Goal: Task Accomplishment & Management: Manage account settings

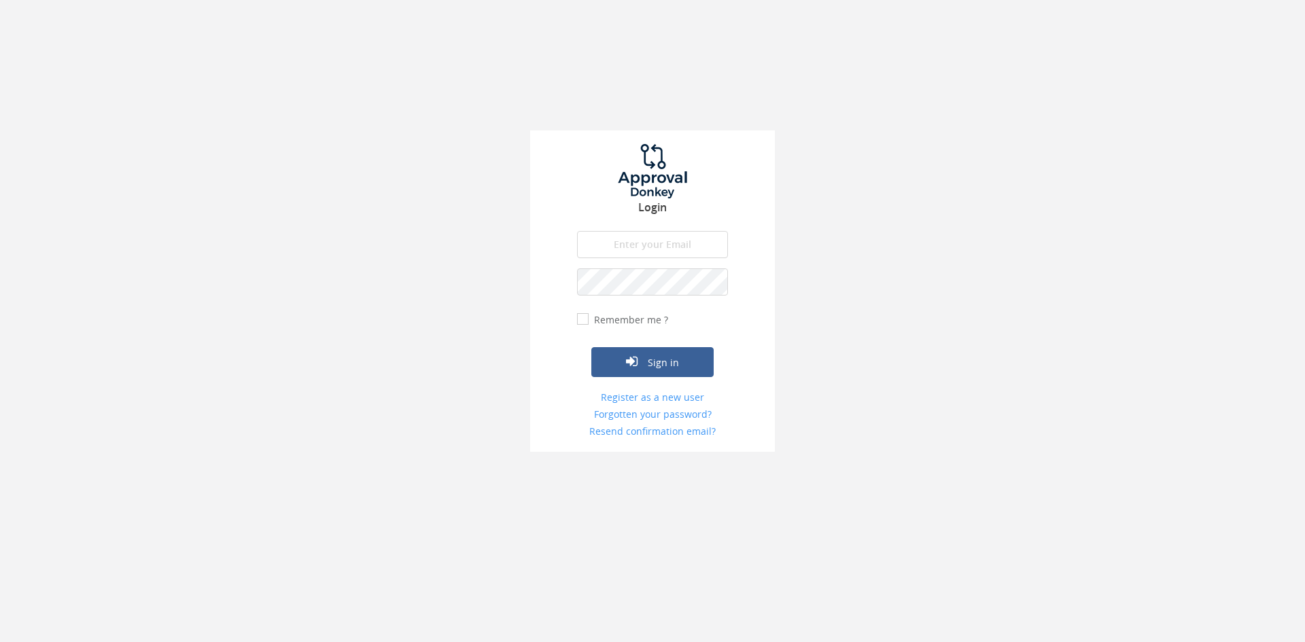
click at [617, 240] on input "email" at bounding box center [652, 244] width 151 height 27
type input "[EMAIL_ADDRESS][DOMAIN_NAME]"
click at [591, 347] on button "Sign in" at bounding box center [652, 362] width 122 height 30
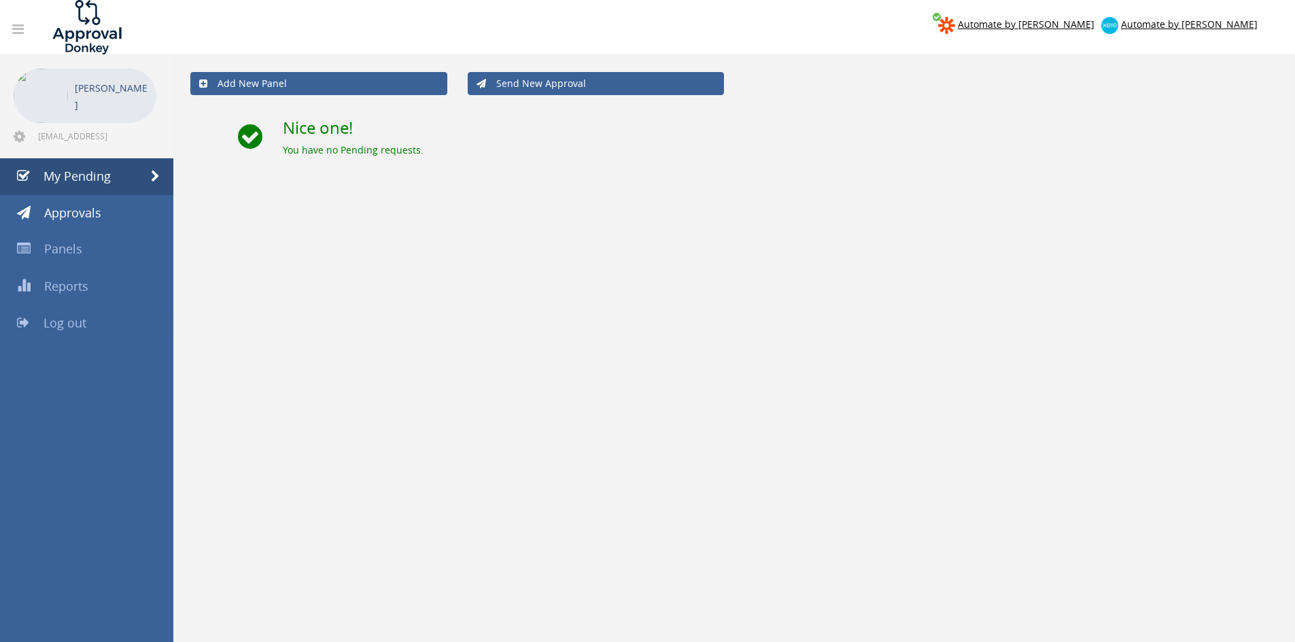
click at [74, 324] on span "Log out" at bounding box center [65, 323] width 43 height 16
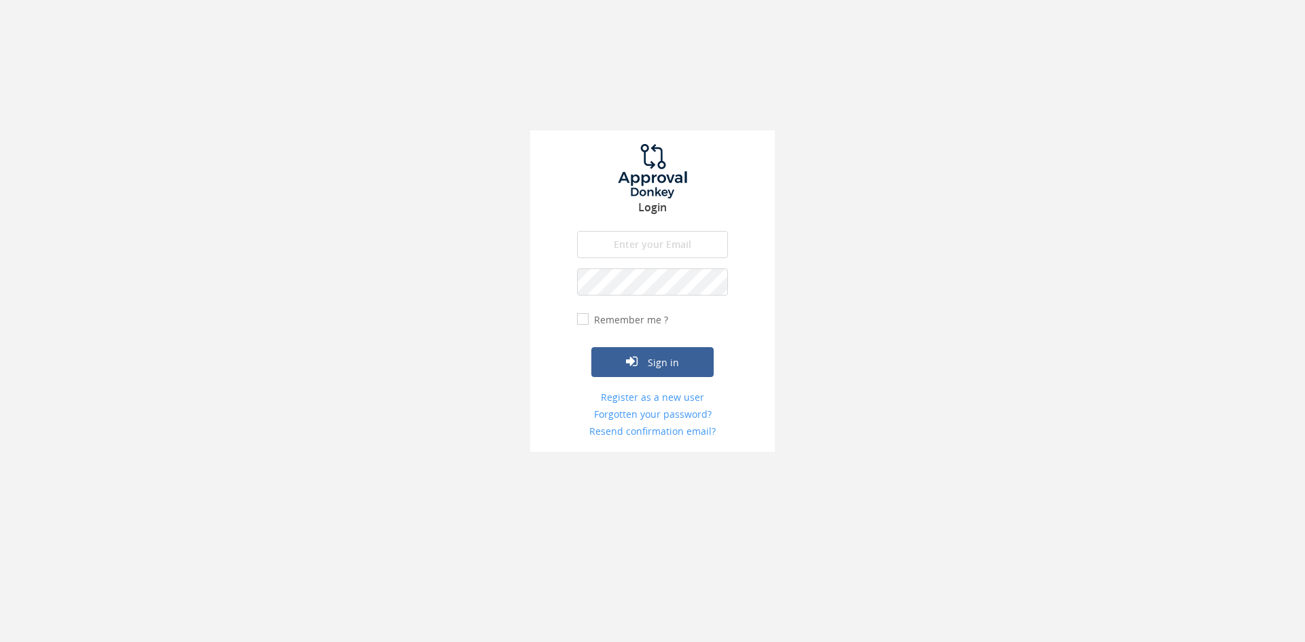
click at [641, 252] on input "email" at bounding box center [652, 244] width 151 height 27
type input "[EMAIL_ADDRESS][DOMAIN_NAME]"
click at [591, 347] on button "Sign in" at bounding box center [652, 362] width 122 height 30
